Goal: Information Seeking & Learning: Check status

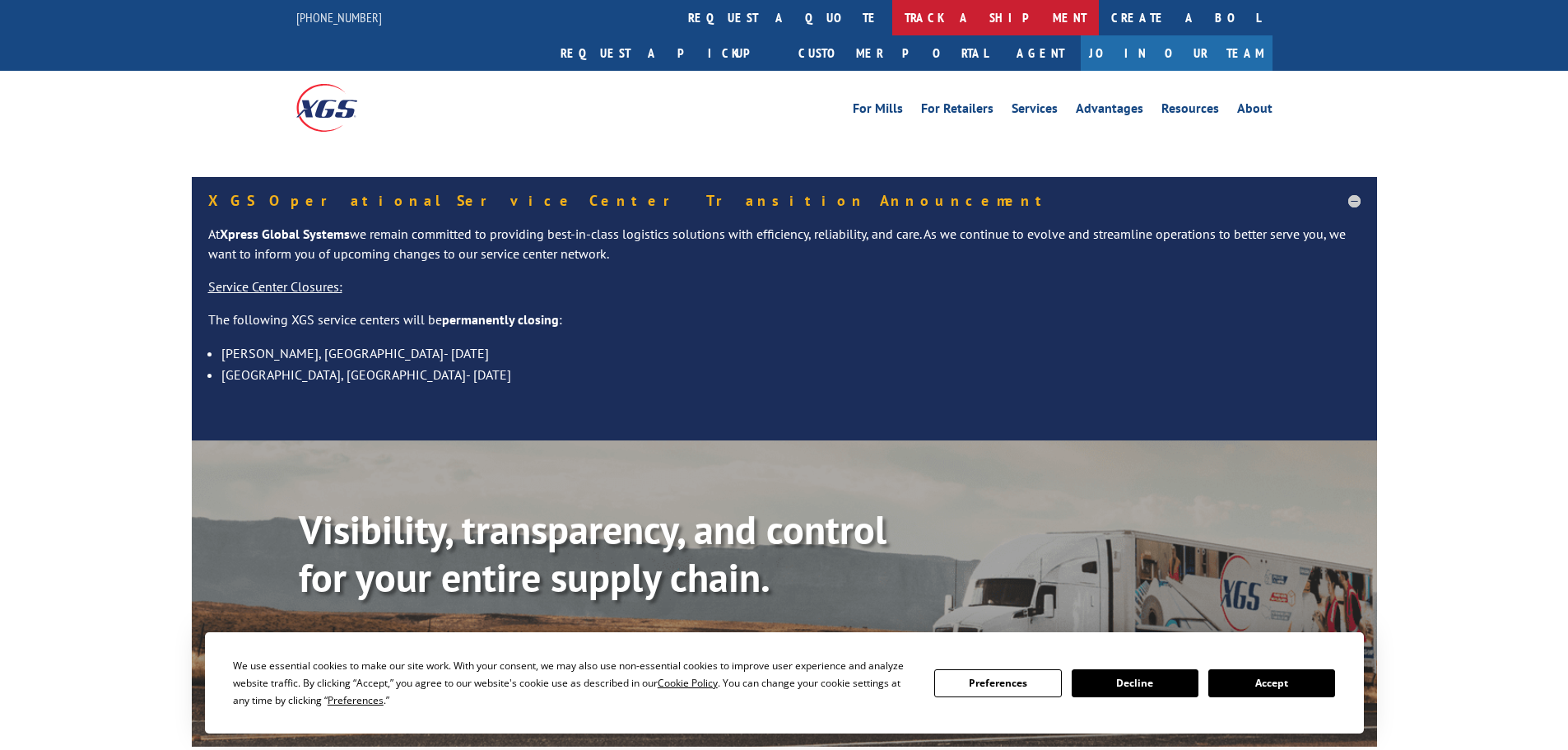
click at [893, 20] on link "track a shipment" at bounding box center [996, 17] width 207 height 35
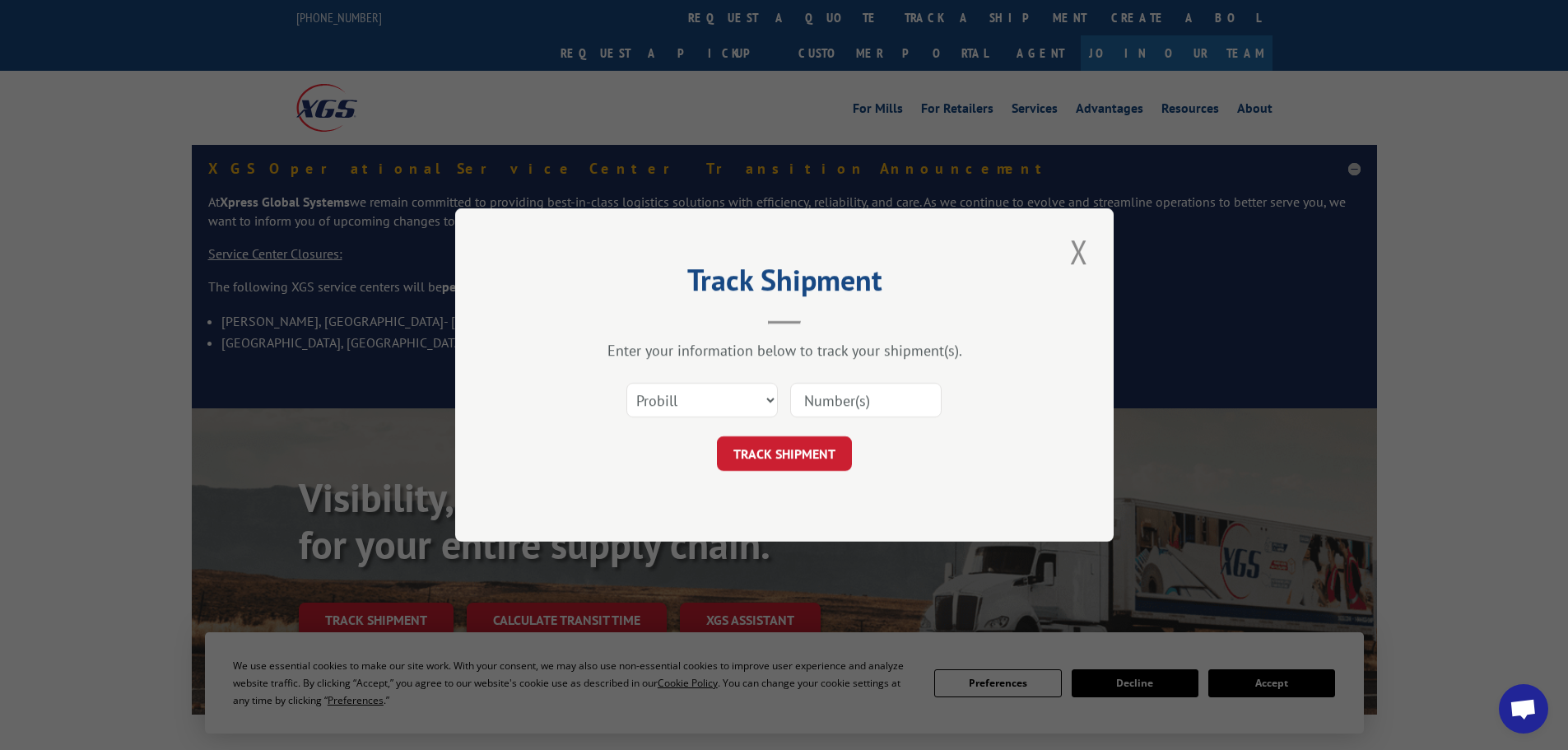
click at [714, 405] on select "Select category... Probill BOL PO" at bounding box center [702, 400] width 151 height 35
select select "bol"
click at [626, 383] on select "Select category... Probill BOL PO" at bounding box center [702, 400] width 151 height 35
click at [808, 392] on input at bounding box center [866, 400] width 151 height 35
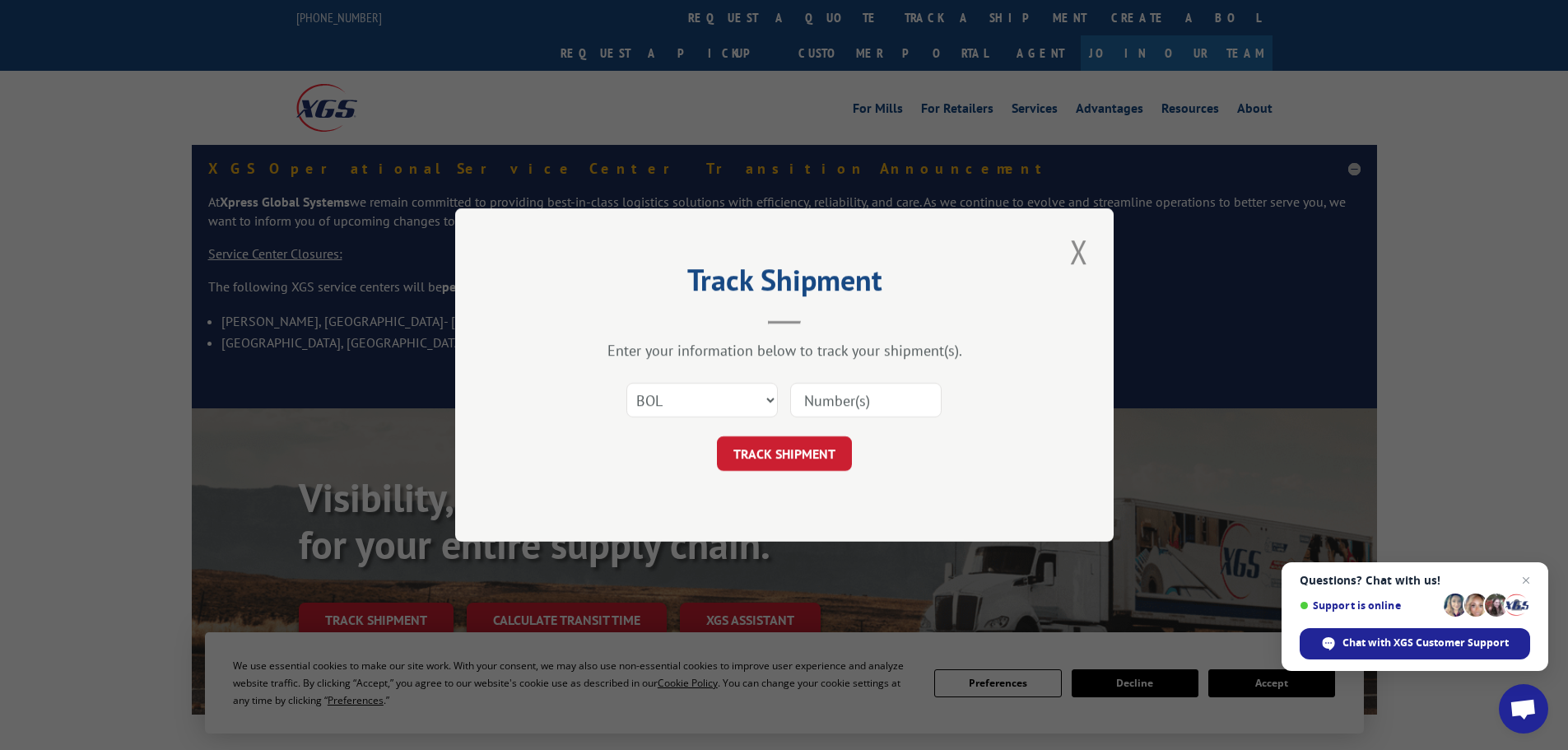
paste input "5957514"
type input "5957514"
click at [793, 456] on button "TRACK SHIPMENT" at bounding box center [784, 453] width 135 height 35
